Goal: Task Accomplishment & Management: Complete application form

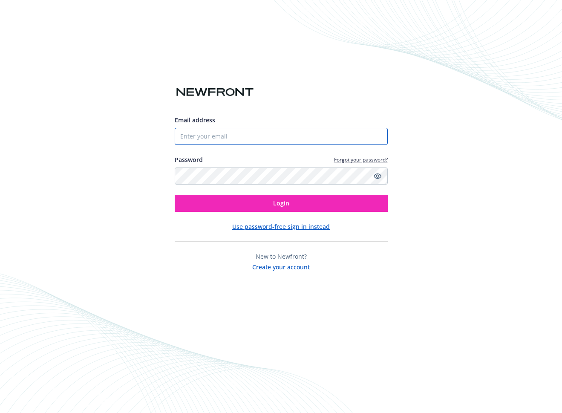
click at [198, 144] on input "Email address" at bounding box center [281, 136] width 213 height 17
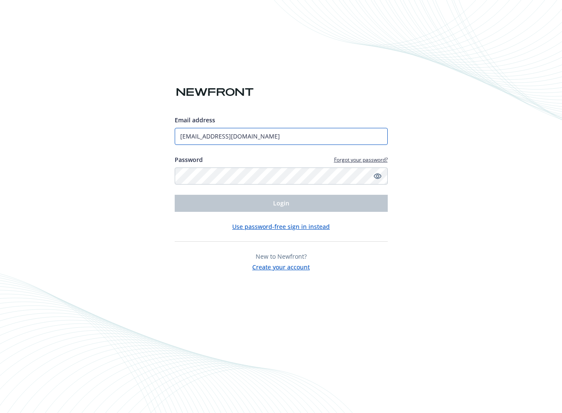
type input "[EMAIL_ADDRESS][DOMAIN_NAME]"
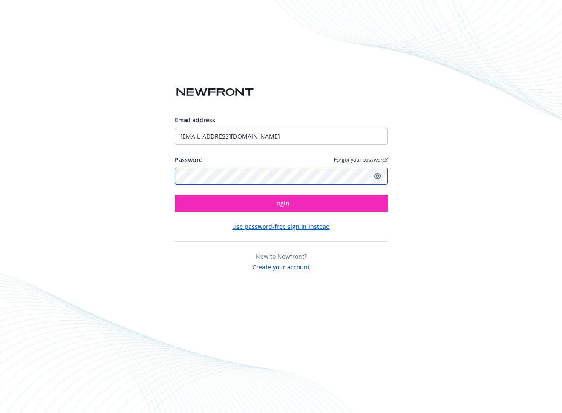
click at [175, 195] on button "Login" at bounding box center [281, 203] width 213 height 17
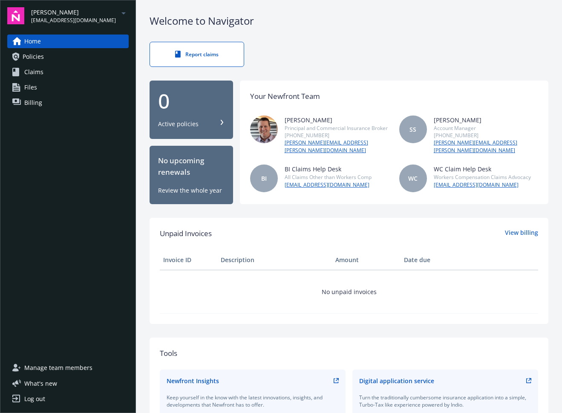
click at [124, 16] on icon "arrowDropDown" at bounding box center [123, 13] width 10 height 10
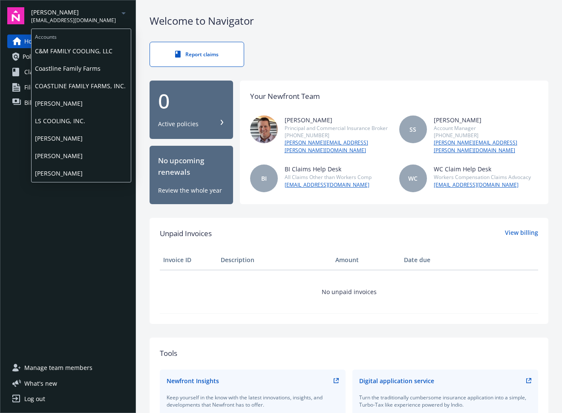
click at [66, 86] on span "COASTLINE FAMILY FARMS, INC." at bounding box center [81, 85] width 92 height 17
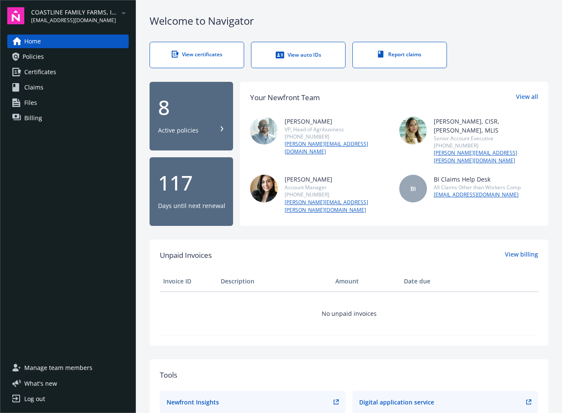
click at [216, 50] on link "View certificates" at bounding box center [196, 55] width 95 height 26
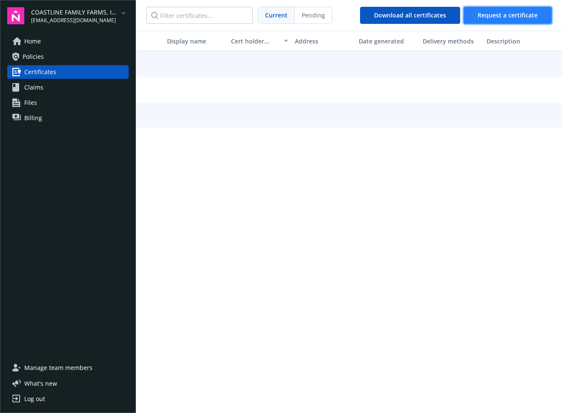
click at [504, 15] on span "Request a certificate" at bounding box center [507, 15] width 60 height 8
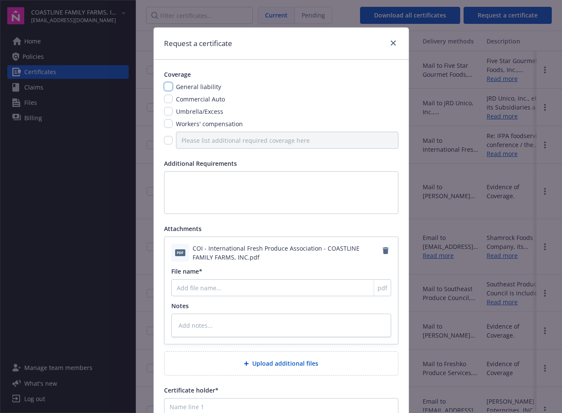
drag, startPoint x: 169, startPoint y: 86, endPoint x: 170, endPoint y: 93, distance: 7.8
click at [169, 86] on div "General liability" at bounding box center [281, 86] width 234 height 9
click at [164, 98] on input "checkbox" at bounding box center [168, 99] width 9 height 9
checkbox input "true"
type textarea "x"
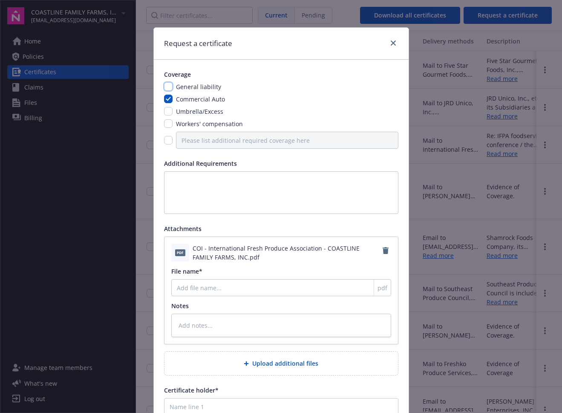
click at [168, 88] on input "checkbox" at bounding box center [168, 86] width 9 height 9
checkbox input "true"
type textarea "x"
click at [165, 112] on input "checkbox" at bounding box center [168, 111] width 9 height 9
checkbox input "true"
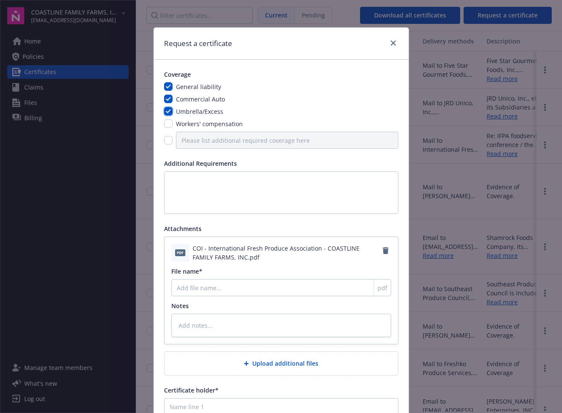
type textarea "x"
click at [165, 126] on input "checkbox" at bounding box center [168, 123] width 9 height 9
checkbox input "true"
type textarea "x"
click at [181, 178] on textarea at bounding box center [281, 192] width 234 height 43
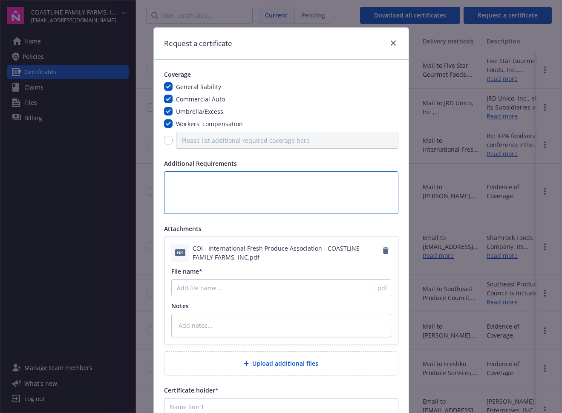
type textarea "i"
type textarea "x"
type textarea "i"
type textarea "x"
type textarea "i n"
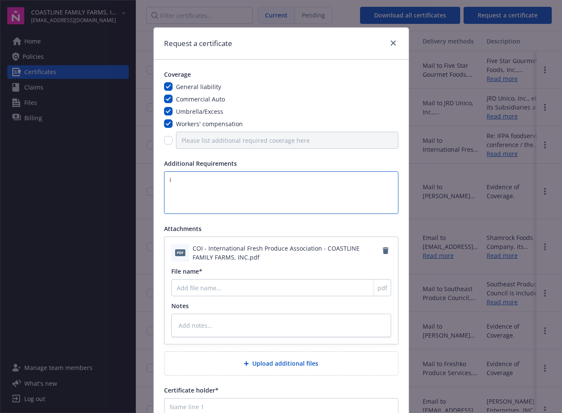
type textarea "x"
type textarea "i ne"
type textarea "x"
type textarea "i nee"
type textarea "x"
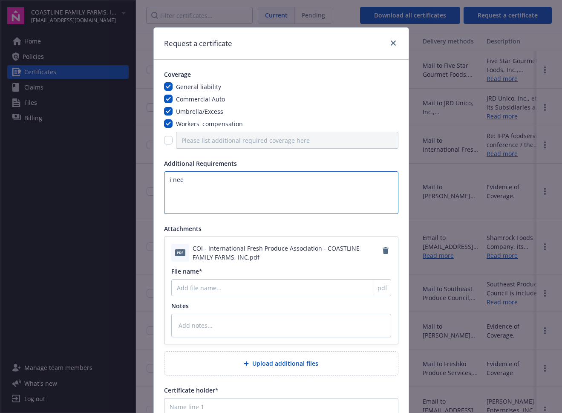
type textarea "i need"
type textarea "x"
type textarea "i need"
type textarea "x"
type textarea "i need t"
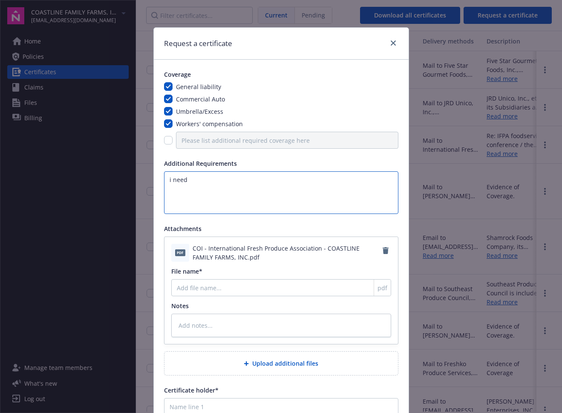
type textarea "x"
type textarea "i need th"
type textarea "x"
type textarea "i need the"
type textarea "x"
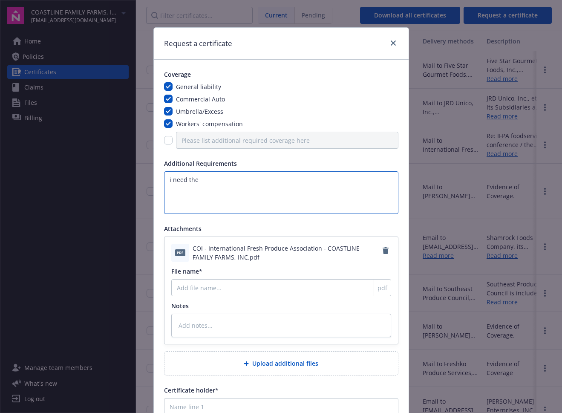
type textarea "i need the"
type textarea "x"
type textarea "i need the a"
type textarea "x"
type textarea "i need the at"
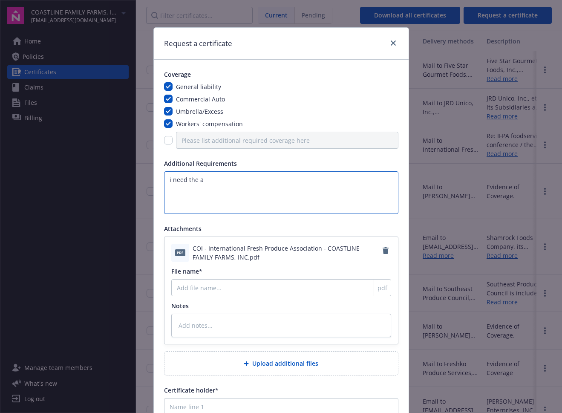
type textarea "x"
type textarea "i need the att"
type textarea "x"
type textarea "i need the atta"
type textarea "x"
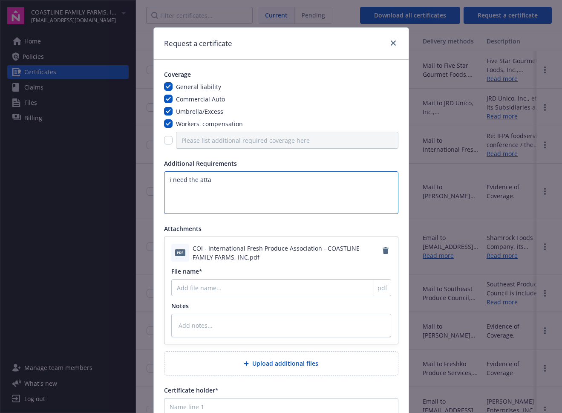
type textarea "i need the attac"
type textarea "x"
type textarea "i need the attach"
type textarea "x"
type textarea "i need the attache"
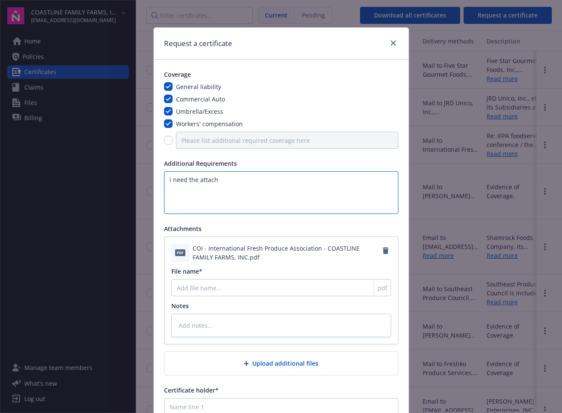
type textarea "x"
type textarea "i need the attached"
type textarea "x"
type textarea "i need the attached"
type textarea "x"
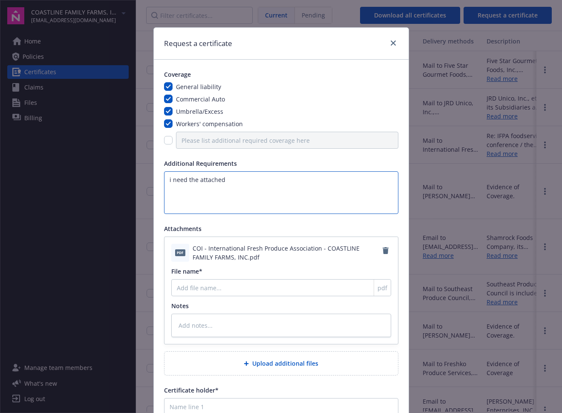
type textarea "i need the attached d"
type textarea "x"
type textarea "i need the attached dc"
type textarea "x"
type textarea "i need the attached dce"
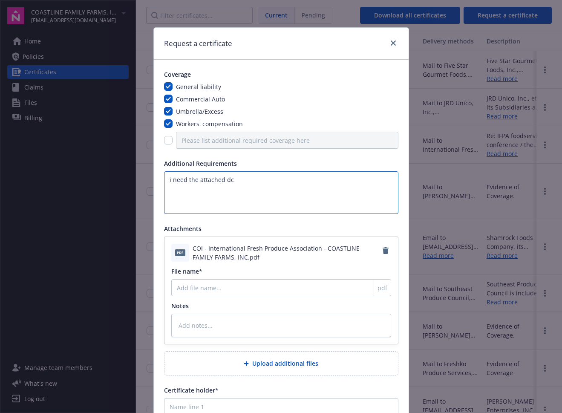
type textarea "x"
type textarea "i need the attached dcer"
type textarea "x"
type textarea "i need the attached dce"
type textarea "x"
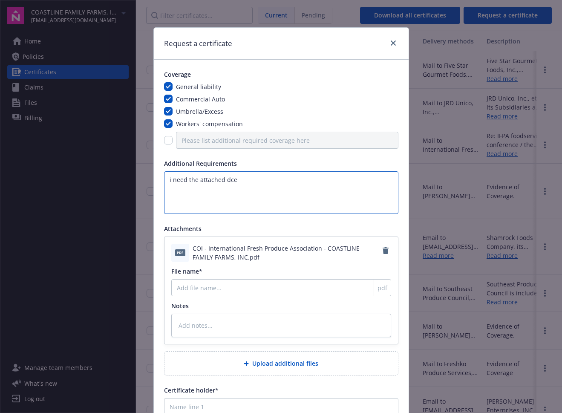
type textarea "i need the attached dc"
type textarea "x"
type textarea "i need the attached d"
type textarea "x"
type textarea "i need the attached"
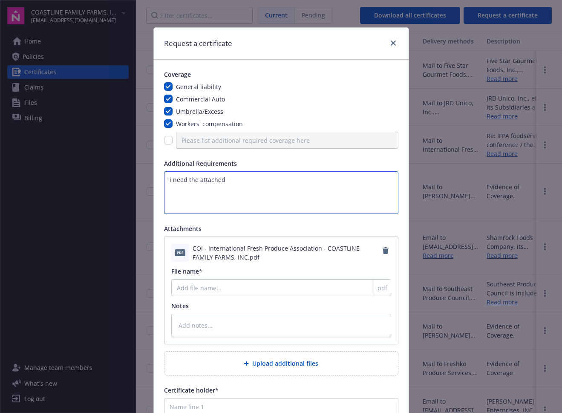
type textarea "x"
type textarea "i need the attached c"
type textarea "x"
type textarea "i need the attached ce"
type textarea "x"
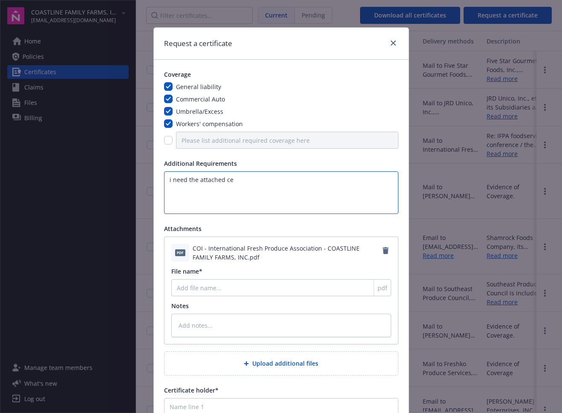
type textarea "i need the attached cer"
type textarea "x"
type textarea "i need the attached cert"
type textarea "x"
type textarea "i need the attached certi"
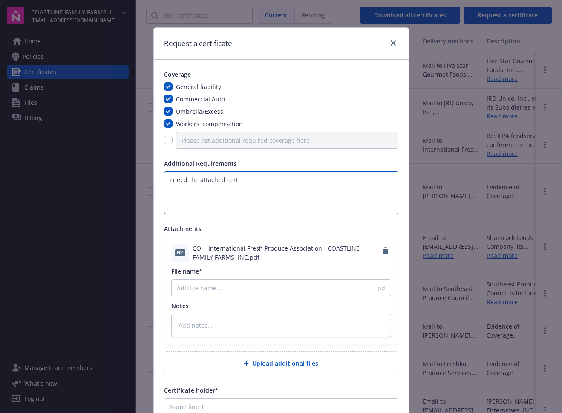
type textarea "x"
type textarea "i need the attached certiv"
type textarea "x"
type textarea "i need the attached certi"
type textarea "x"
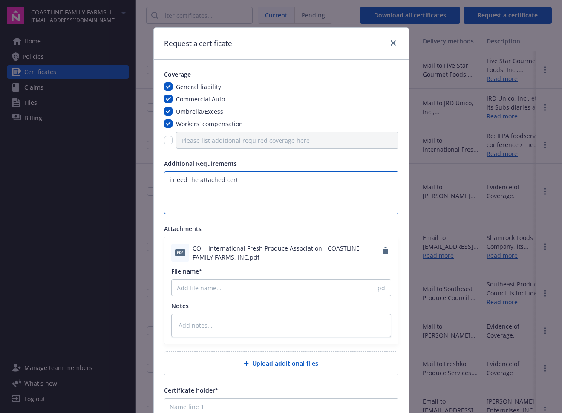
type textarea "i need the attached certif"
type textarea "x"
type textarea "i need the attached certifi"
type textarea "x"
type textarea "i need the attached certific"
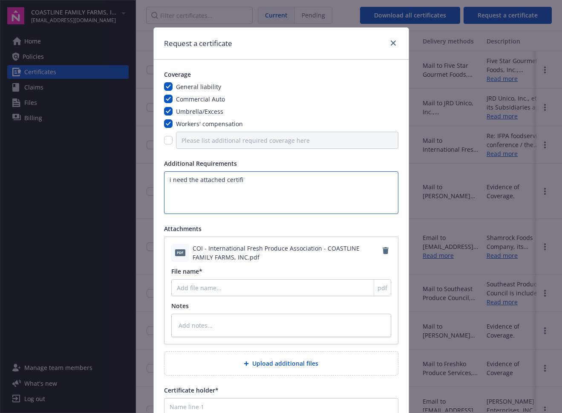
type textarea "x"
type textarea "i need the attached certifica"
type textarea "x"
type textarea "i need the attached certificat"
type textarea "x"
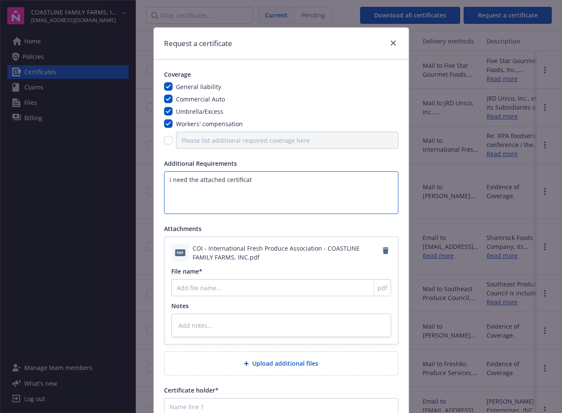
type textarea "i need the attached certificate"
type textarea "x"
type textarea "i need the attached certificate"
type textarea "x"
type textarea "i need the attached certificate u"
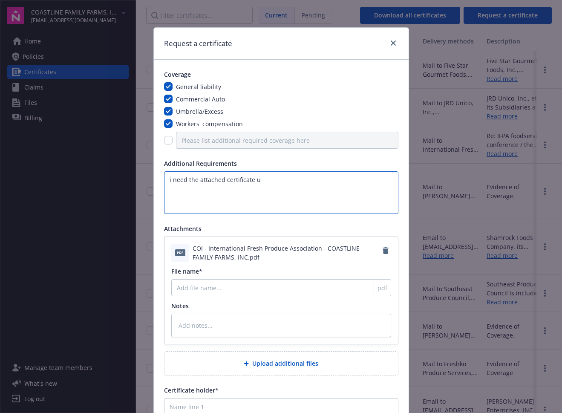
type textarea "x"
type textarea "i need the attached certificate up"
type textarea "x"
type textarea "i need the attached certificate upd"
type textarea "x"
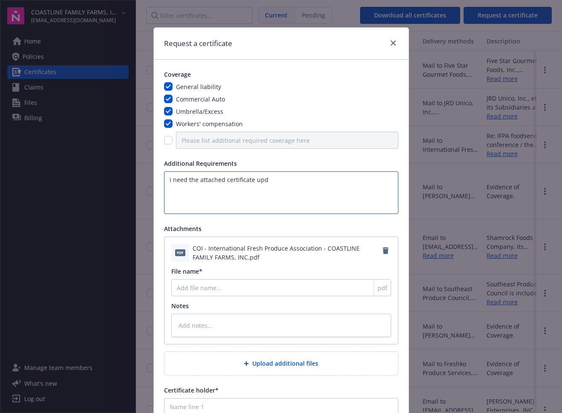
type textarea "i need the attached certificate upda"
type textarea "x"
type textarea "i need the attached certificate updat"
type textarea "x"
type textarea "i need the attached certificate update"
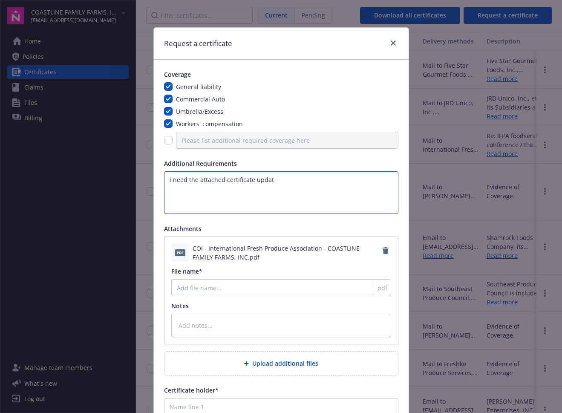
type textarea "x"
type textarea "i need the attached certificate updated"
type textarea "x"
type textarea "i need the attached certificate updated"
type textarea "x"
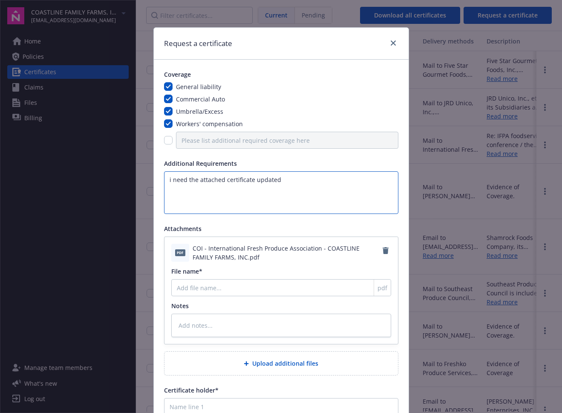
type textarea "i need the attached certificate updated f"
type textarea "x"
type textarea "i need the attached certificate updated fo"
type textarea "x"
type textarea "i need the attached certificate updated for"
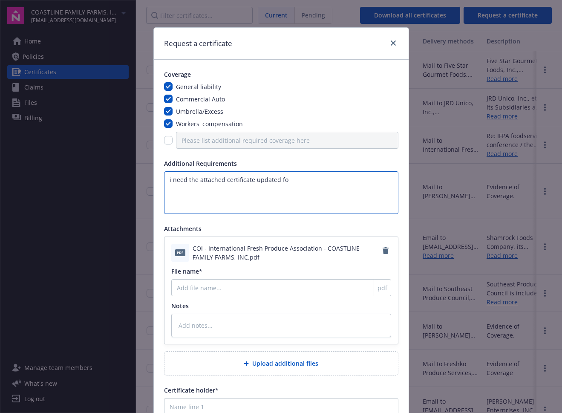
type textarea "x"
type textarea "i need the attached certificate updated for"
type textarea "x"
type textarea "i need the attached certificate updated for"
type textarea "x"
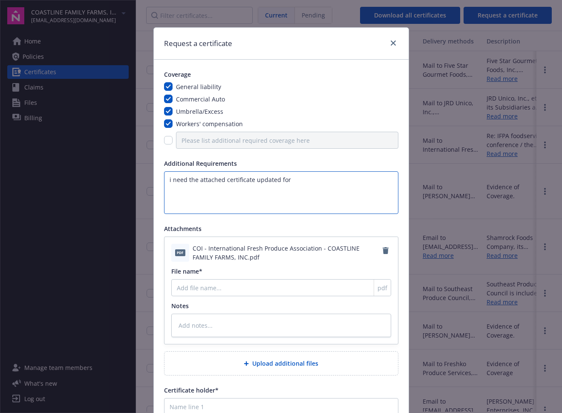
type textarea "i need the attached certificate updated fo"
type textarea "x"
type textarea "i need the attached certificate updated f"
type textarea "x"
type textarea "i need the attached certificate updated"
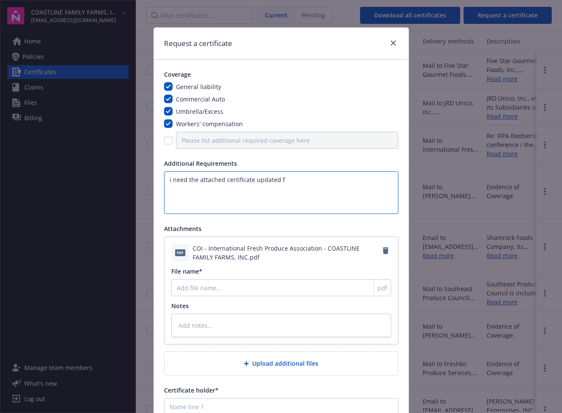
type textarea "x"
type textarea "i need the attached certificate updated t"
type textarea "x"
type textarea "i need the attached certificate updated to"
type textarea "x"
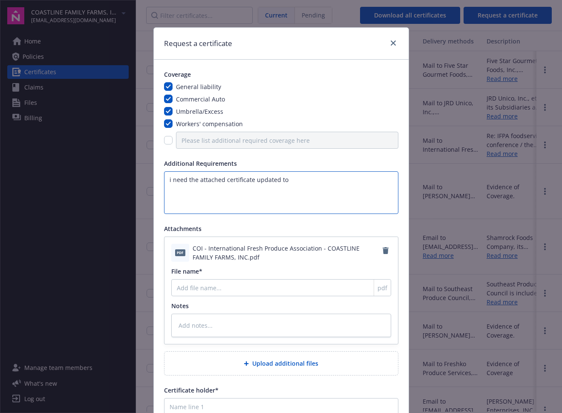
type textarea "i need the attached certificate updated to"
type textarea "x"
type textarea "i need the attached certificate updated to n"
type textarea "x"
type textarea "i need the attached certificate updated to na"
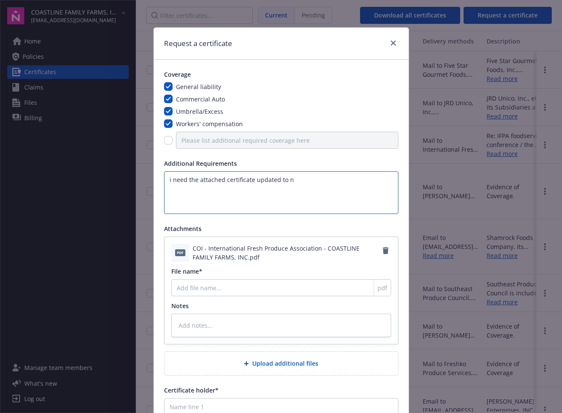
type textarea "x"
type textarea "i need the attached certificate updated to nam"
type textarea "x"
type textarea "i need the attached certificate updated to name"
type textarea "x"
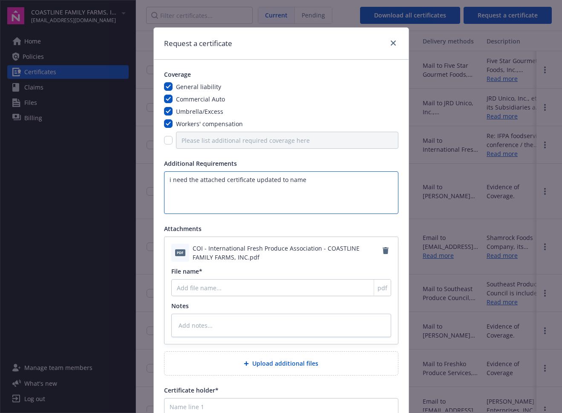
type textarea "i need the attached certificate updated to name"
type textarea "x"
click at [316, 185] on textarea "i need the attached certificate updated to name" at bounding box center [281, 192] width 234 height 43
type textarea "i need the attached certificate updated to name I"
type textarea "x"
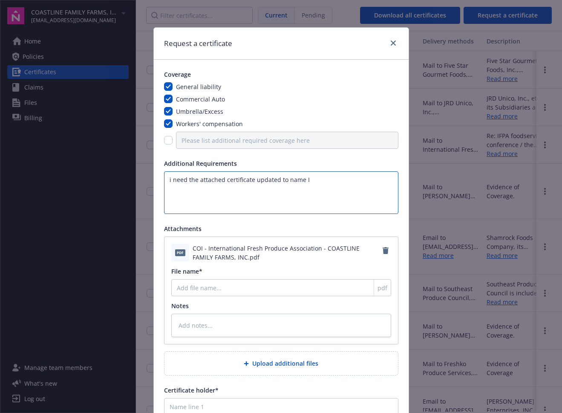
type textarea "i need the attached certificate updated to name IF"
type textarea "x"
type textarea "i need the attached certificate updated to name IFP"
type textarea "x"
type textarea "i need the attached certificate updated to name IFPA"
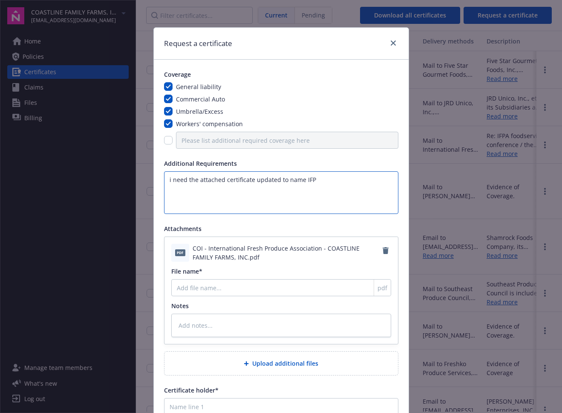
type textarea "x"
type textarea "i need the attached certificate updated to name IFPA<"
type textarea "x"
type textarea "i need the attached certificate updated to name IFPA"
type textarea "x"
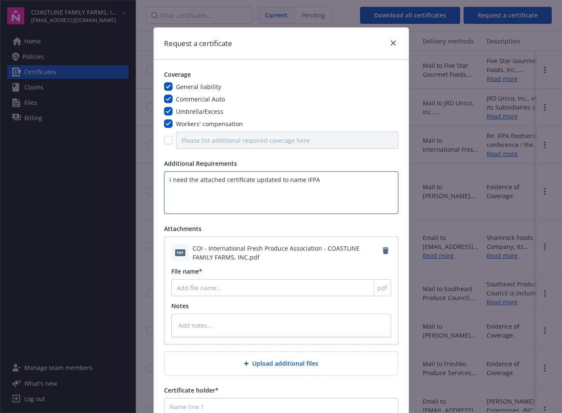
type textarea "i need the attached certificate updated to name IFPA,"
type textarea "x"
type textarea "i need the attached certificate updated to name IFPA,"
type textarea "x"
type textarea "i need the attached certificate updated to name IFPA, G"
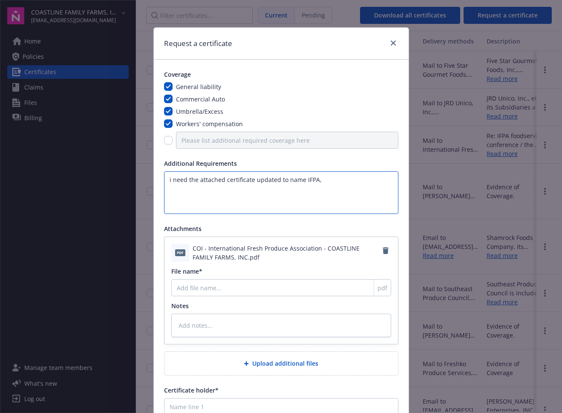
type textarea "x"
type textarea "i need the attached certificate updated to name IFPA, GE"
type textarea "x"
type textarea "i need the attached certificate updated to name IFPA, GES"
type textarea "x"
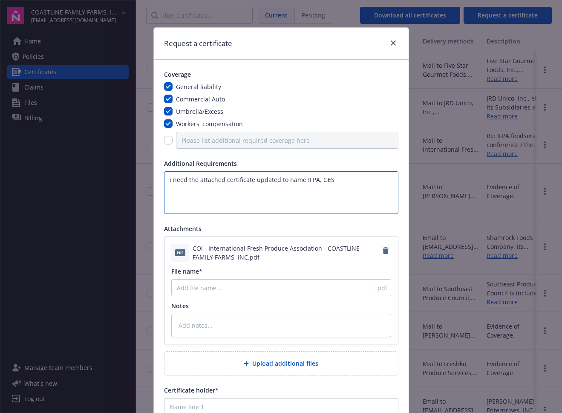
type textarea "i need the attached certificate updated to name IFPA, GES,"
type textarea "x"
type textarea "i need the attached certificate updated to name IFPA, GES,"
type textarea "x"
type textarea "i need the attached certificate updated to name IFPA, GES, A"
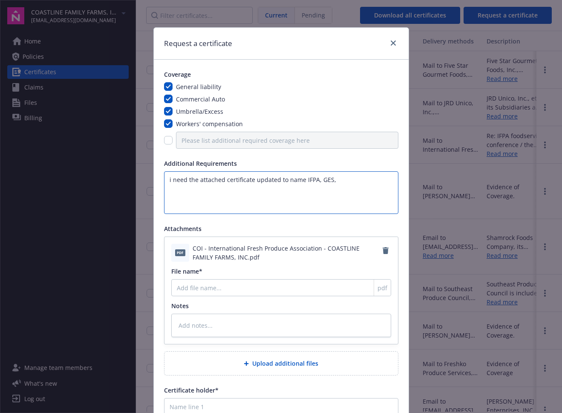
type textarea "x"
type textarea "i need the attached certificate updated to name IFPA, GES, An"
type textarea "x"
type textarea "i need the attached certificate updated to name IFPA, GES, [PERSON_NAME]"
type textarea "x"
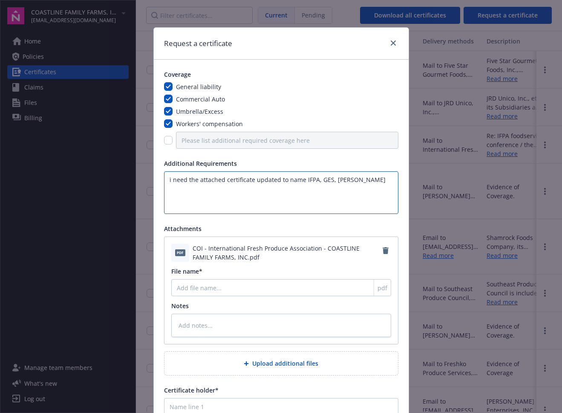
type textarea "i need the attached certificate updated to name IFPA, GES, Anah"
type textarea "x"
type textarea "i need the attached certificate updated to name IFPA, GES, Anahe"
type textarea "x"
type textarea "i need the attached certificate updated to name IFPA, GES, Anahei"
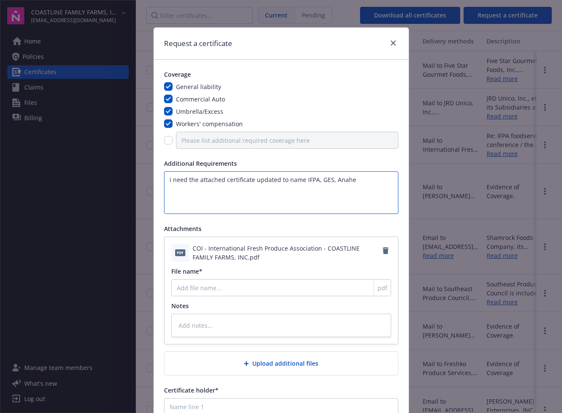
type textarea "x"
type textarea "i need the attached certificate updated to name IFPA, GES, [GEOGRAPHIC_DATA]"
type textarea "x"
type textarea "i need the attached certificate updated to name IFPA, GES, [GEOGRAPHIC_DATA]"
type textarea "x"
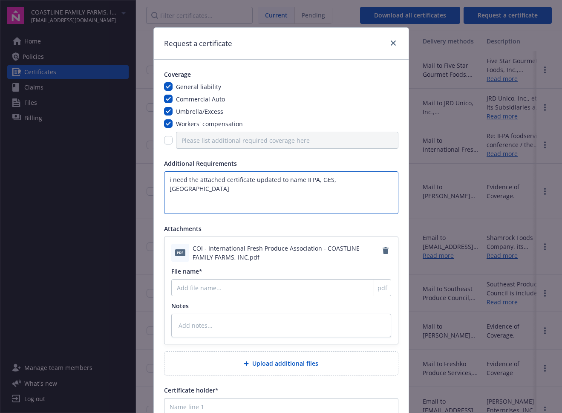
type textarea "i need the attached certificate updated to name IFPA, GES, Anaheim C"
type textarea "x"
type textarea "i need the attached certificate updated to name IFPA, GES, Anaheim Co"
type textarea "x"
type textarea "i need the attached certificate updated to name IFPA, GES, Anaheim Con"
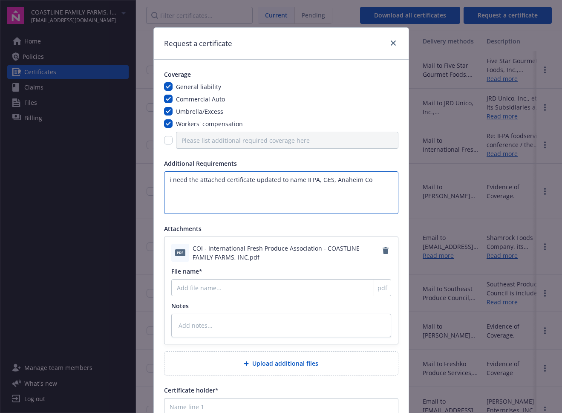
type textarea "x"
type textarea "i need the attached certificate updated to name IFPA, GES, Anaheim Conv"
type textarea "x"
type textarea "i need the attached certificate updated to name IFPA, GES, Anaheim Conve"
type textarea "x"
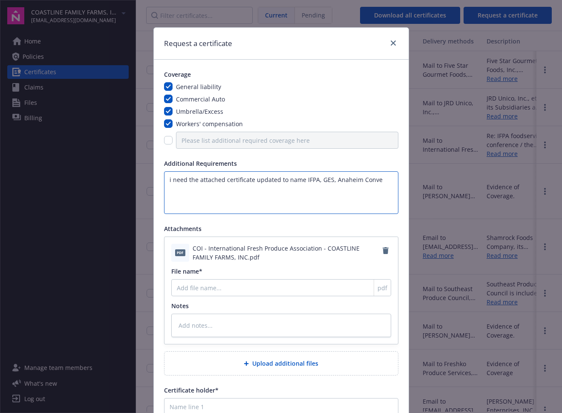
type textarea "i need the attached certificate updated to name IFPA, GES, Anaheim Conven"
type textarea "x"
type textarea "i need the attached certificate updated to name IFPA, GES, Anaheim Convent"
type textarea "x"
type textarea "i need the attached certificate updated to name IFPA, GES, Anaheim Conventi"
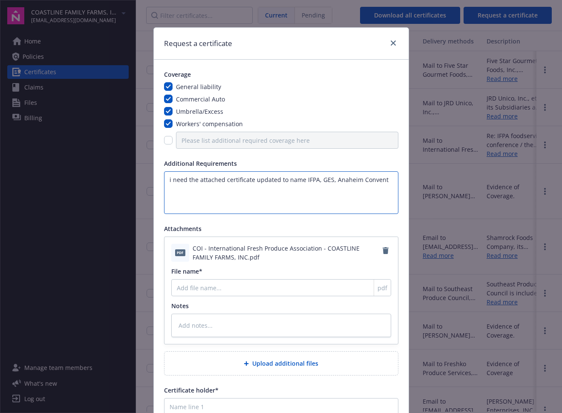
type textarea "x"
type textarea "i need the attached certificate updated to name IFPA, GES, Anaheim Conventio"
type textarea "x"
click at [187, 203] on textarea "i need the attached certificate updated to name IFPA, GES, [GEOGRAPHIC_DATA] as…" at bounding box center [281, 192] width 234 height 43
paste textarea "The following entities must be listed as additional insured: IFPA, GES, [GEOGRA…"
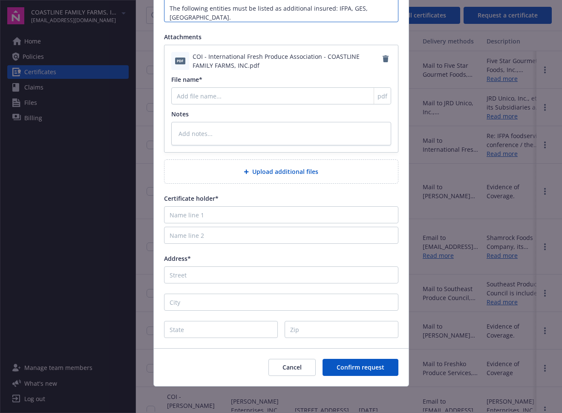
scroll to position [193, 0]
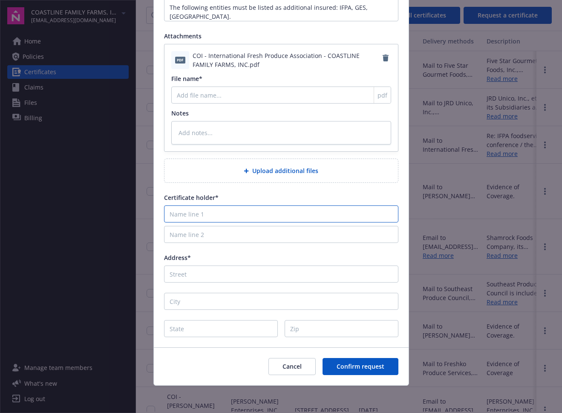
click at [179, 216] on input "Name line 1" at bounding box center [281, 213] width 234 height 17
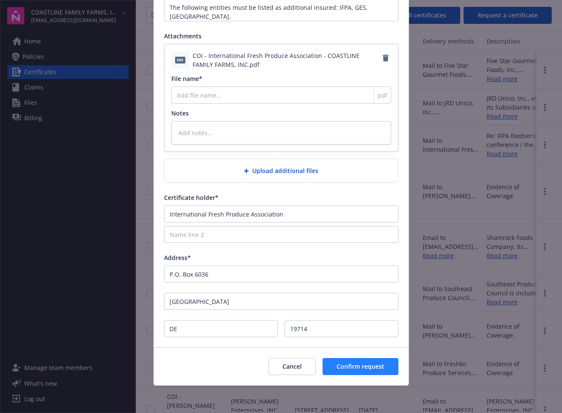
drag, startPoint x: 331, startPoint y: 379, endPoint x: 336, endPoint y: 370, distance: 9.9
click at [334, 375] on div "Cancel Confirm request" at bounding box center [281, 366] width 255 height 38
click at [337, 369] on span "Confirm request" at bounding box center [360, 366] width 48 height 8
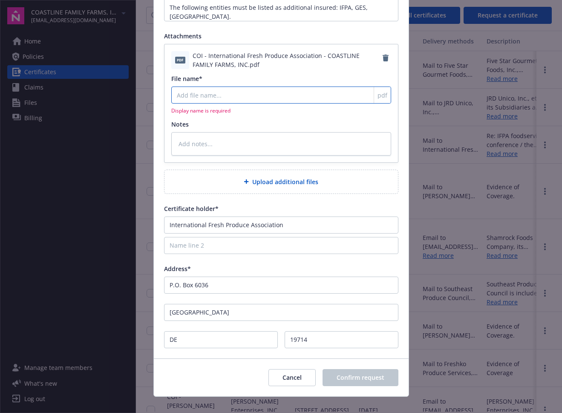
click at [192, 95] on input "File name*" at bounding box center [281, 94] width 220 height 17
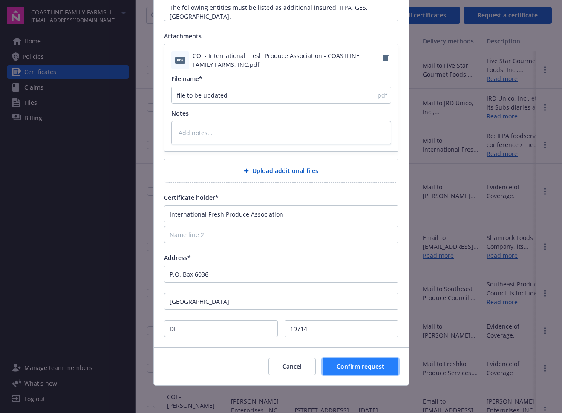
click at [348, 369] on span "Confirm request" at bounding box center [360, 366] width 48 height 8
